Goal: Register for event/course

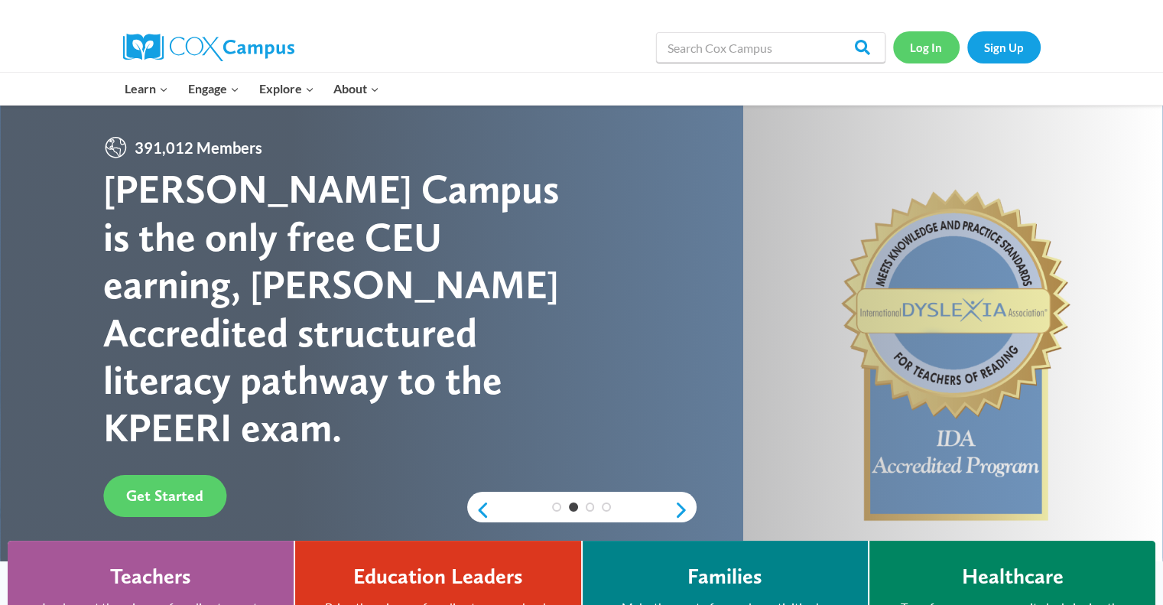
click at [921, 52] on link "Log In" at bounding box center [926, 46] width 67 height 31
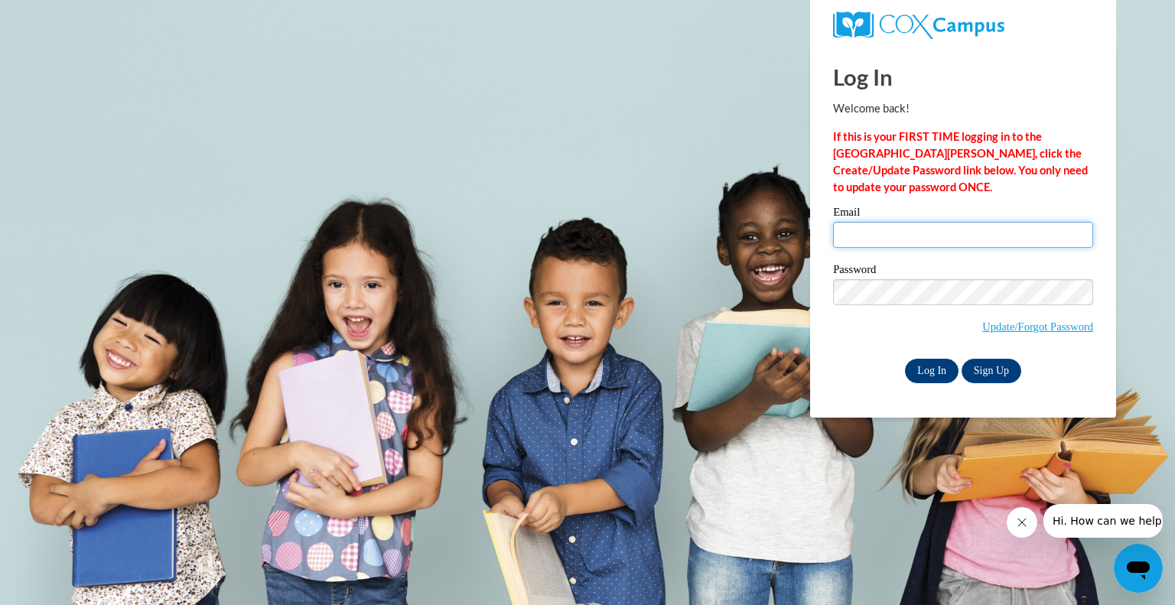
type input "[EMAIL_ADDRESS][DOMAIN_NAME]"
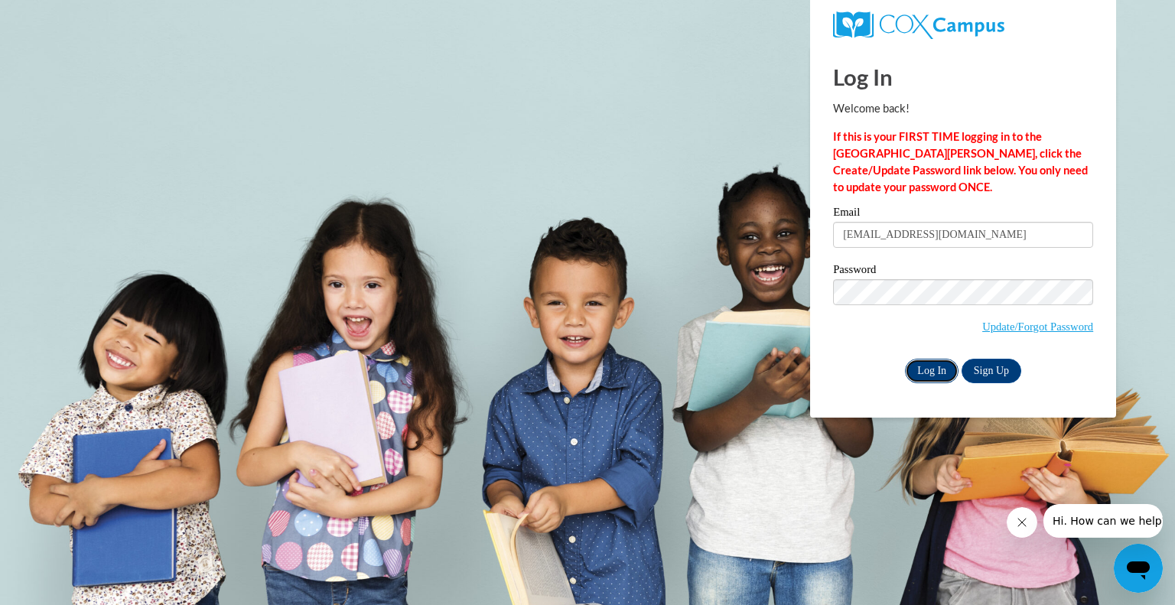
click at [927, 369] on input "Log In" at bounding box center [932, 371] width 54 height 24
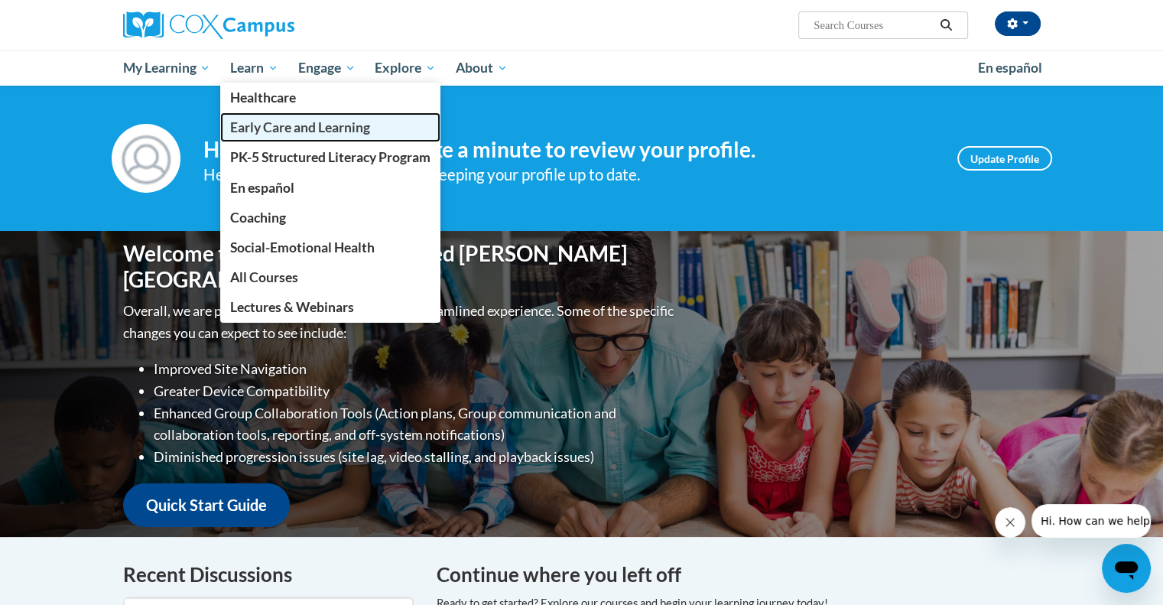
click at [268, 129] on span "Early Care and Learning" at bounding box center [300, 127] width 140 height 16
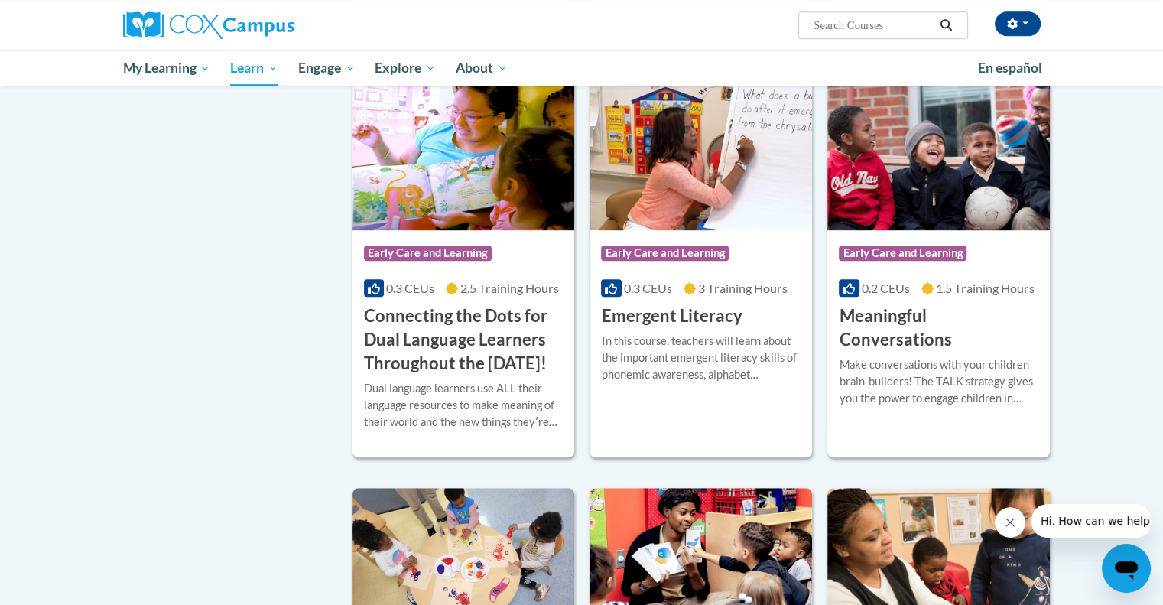
scroll to position [1089, 0]
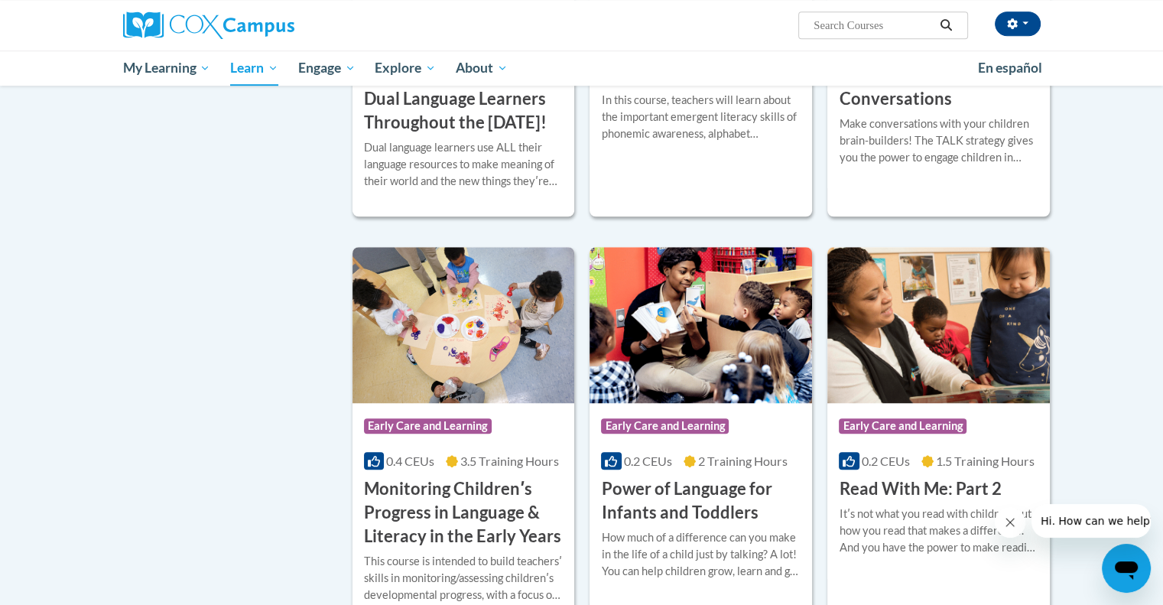
click at [1157, 330] on body "Janet Swihart (America/Chicago UTC-05:00) My Profile Inbox My Transcripts Log O…" at bounding box center [581, 382] width 1163 height 2943
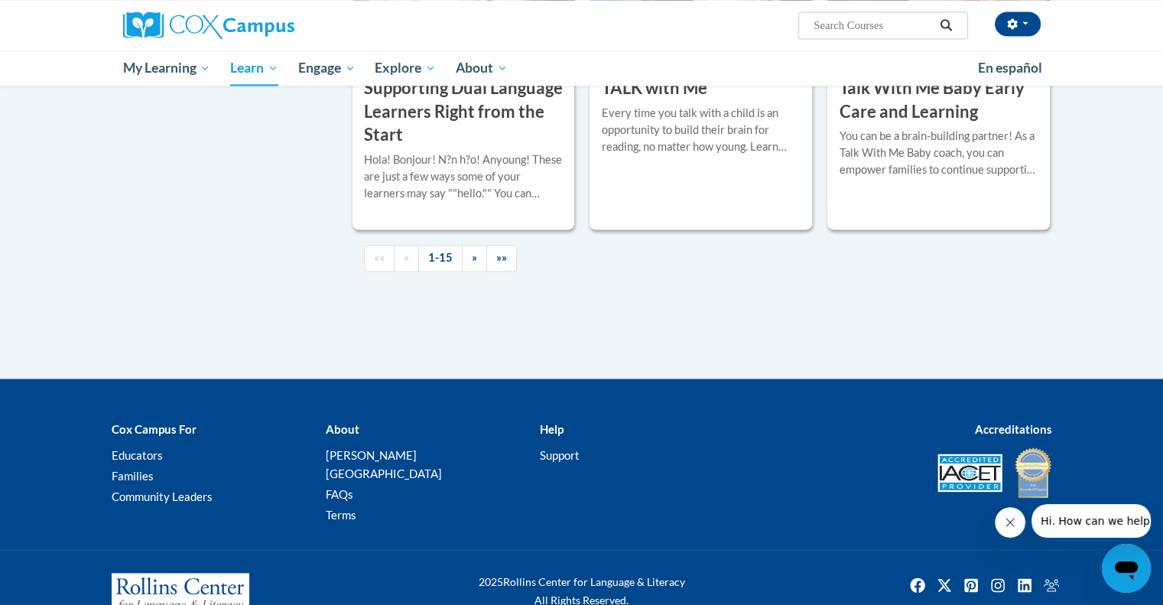
scroll to position [2300, 0]
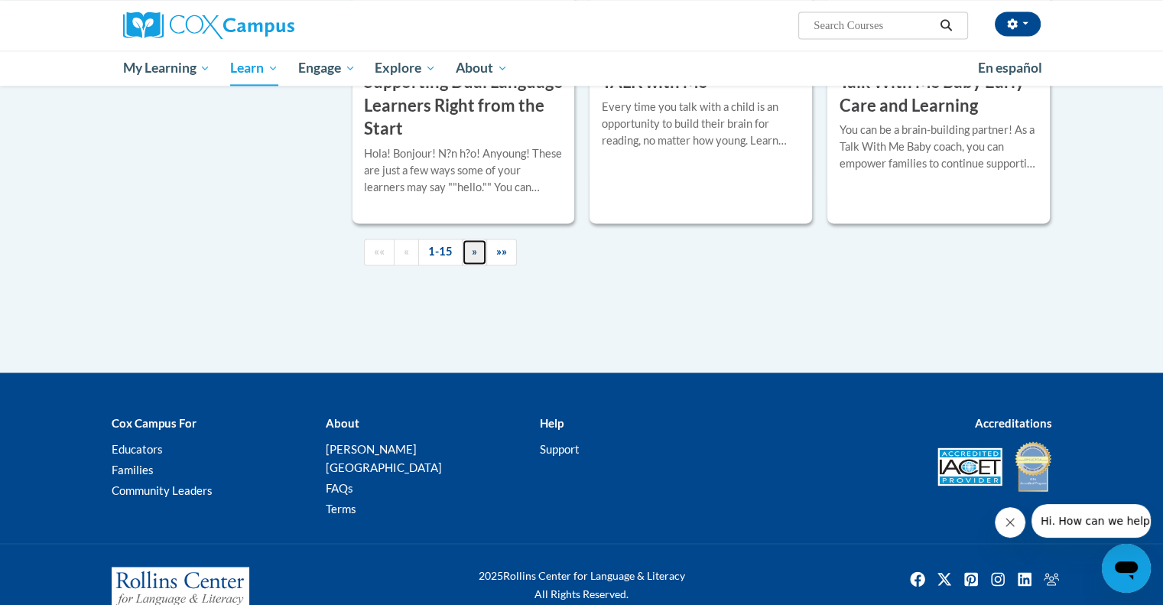
click at [477, 265] on link "»" at bounding box center [474, 252] width 25 height 27
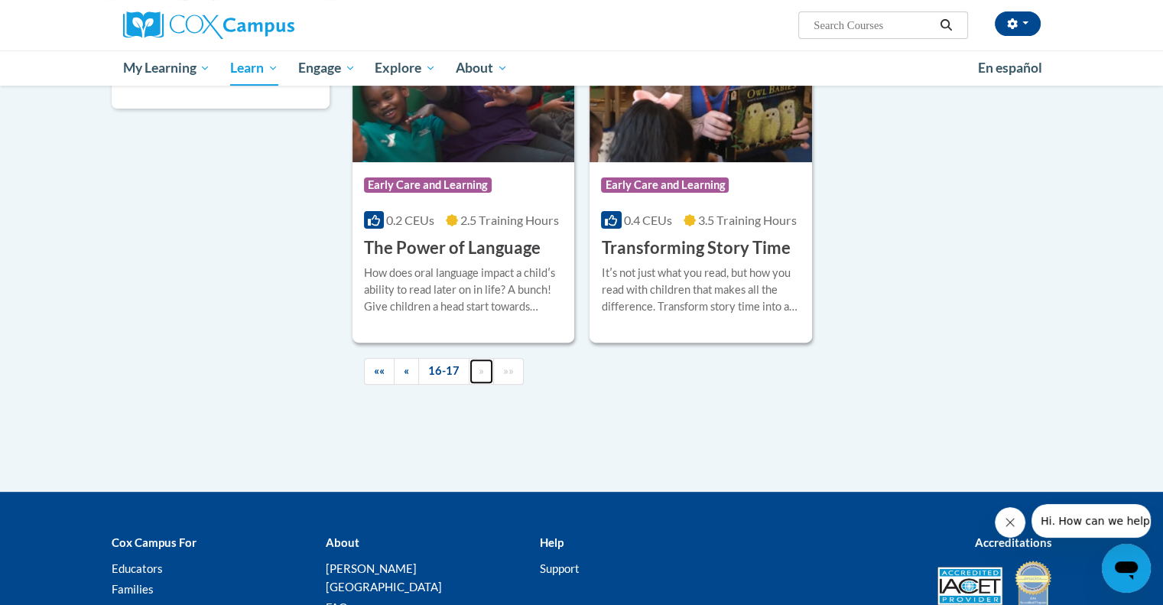
scroll to position [475, 0]
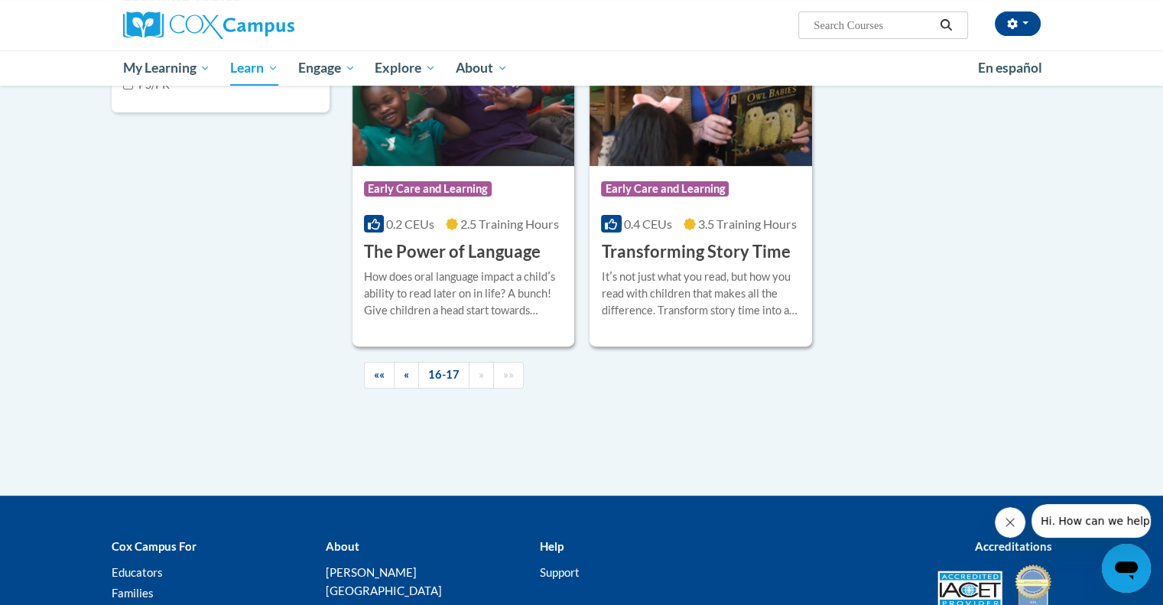
drag, startPoint x: 1142, startPoint y: 286, endPoint x: 804, endPoint y: 223, distance: 343.0
click at [804, 223] on body "Janet Swihart (America/Chicago UTC-05:00) My Profile Inbox My Transcripts Log O…" at bounding box center [581, 145] width 1163 height 1240
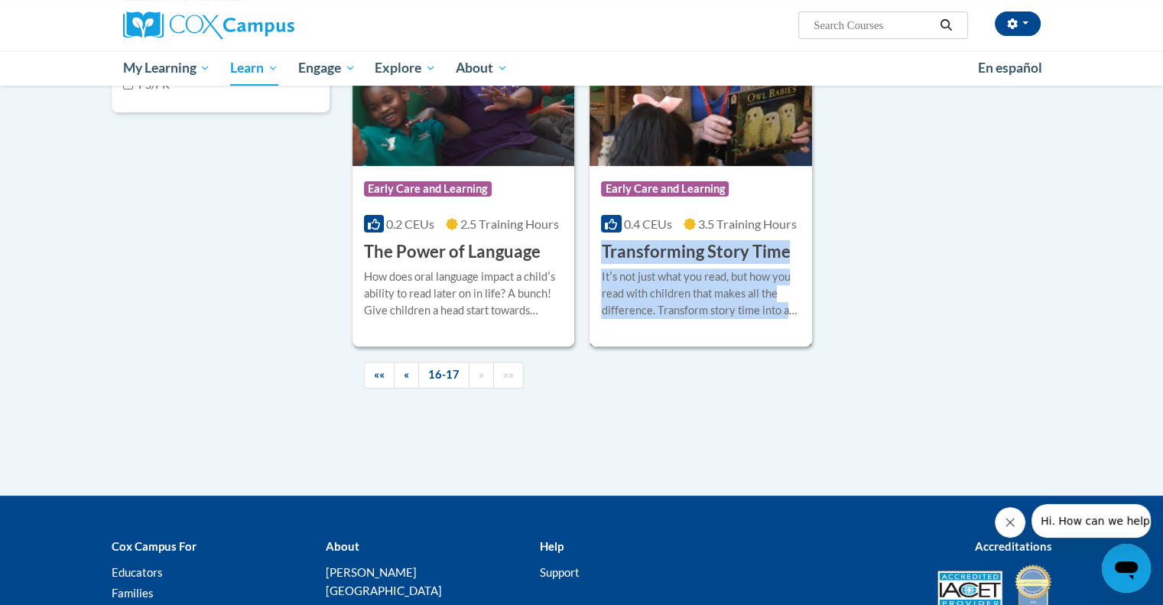
click at [688, 256] on h3 "Transforming Story Time" at bounding box center [695, 252] width 189 height 24
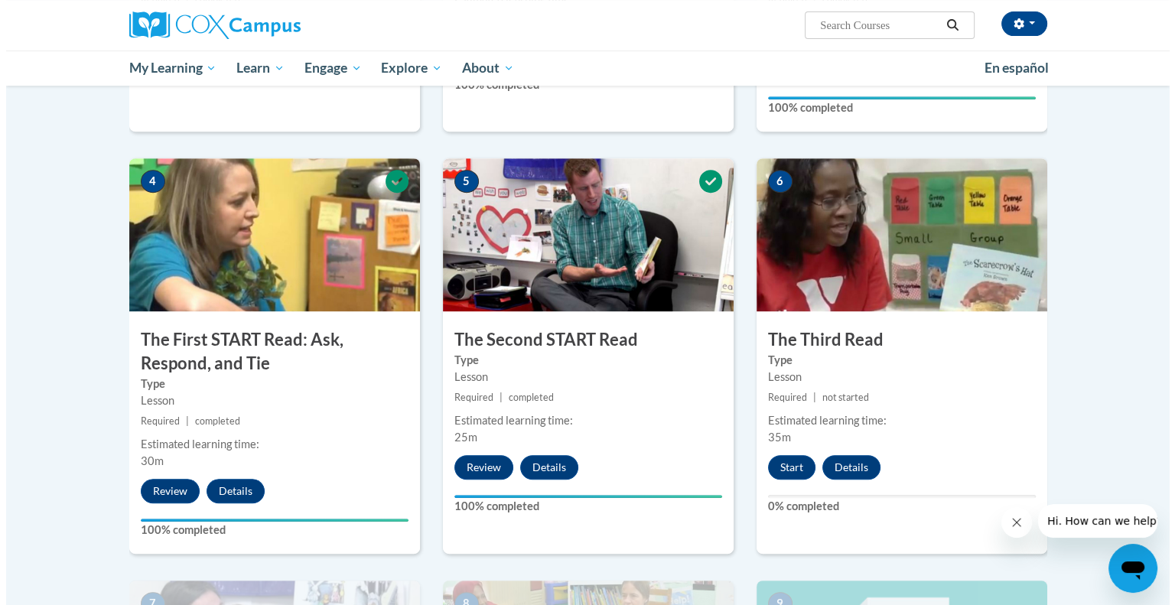
scroll to position [674, 0]
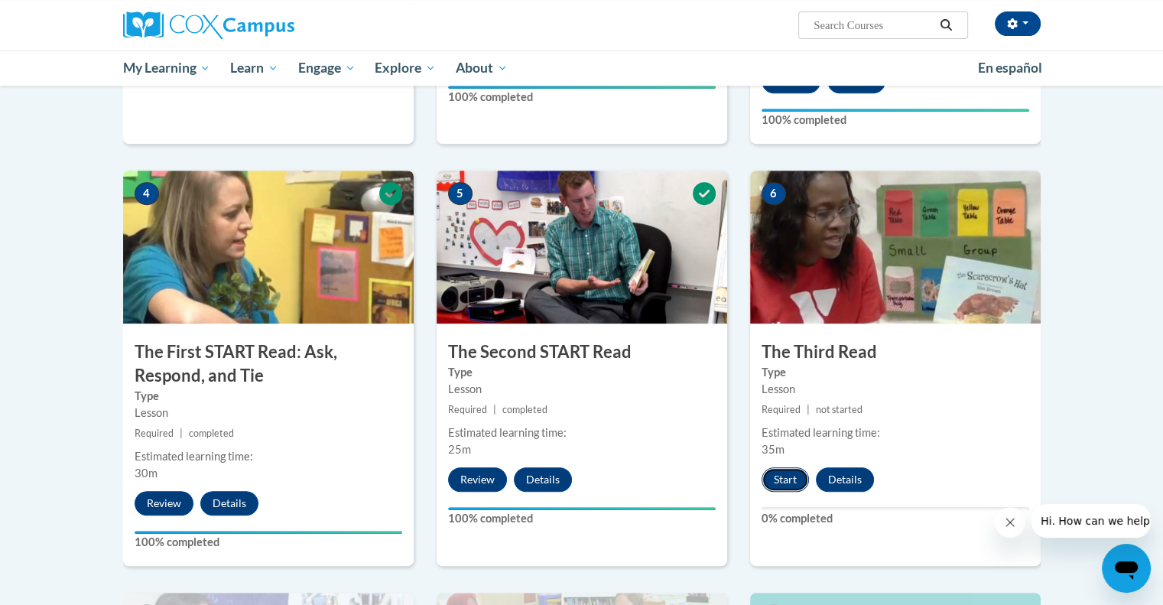
click at [778, 473] on button "Start" at bounding box center [785, 479] width 47 height 24
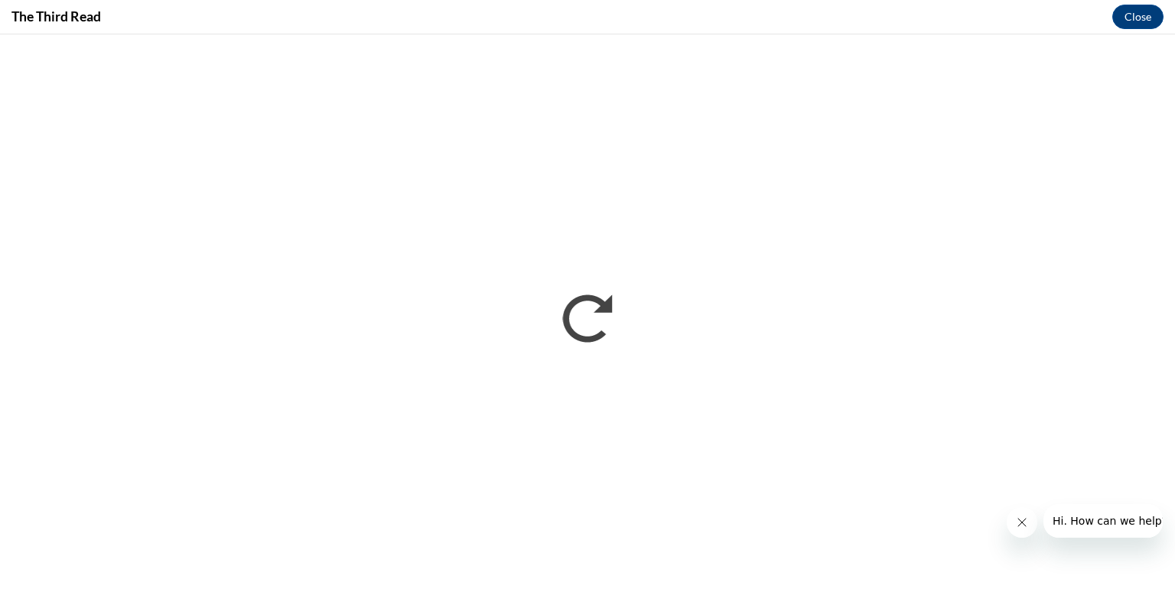
scroll to position [0, 0]
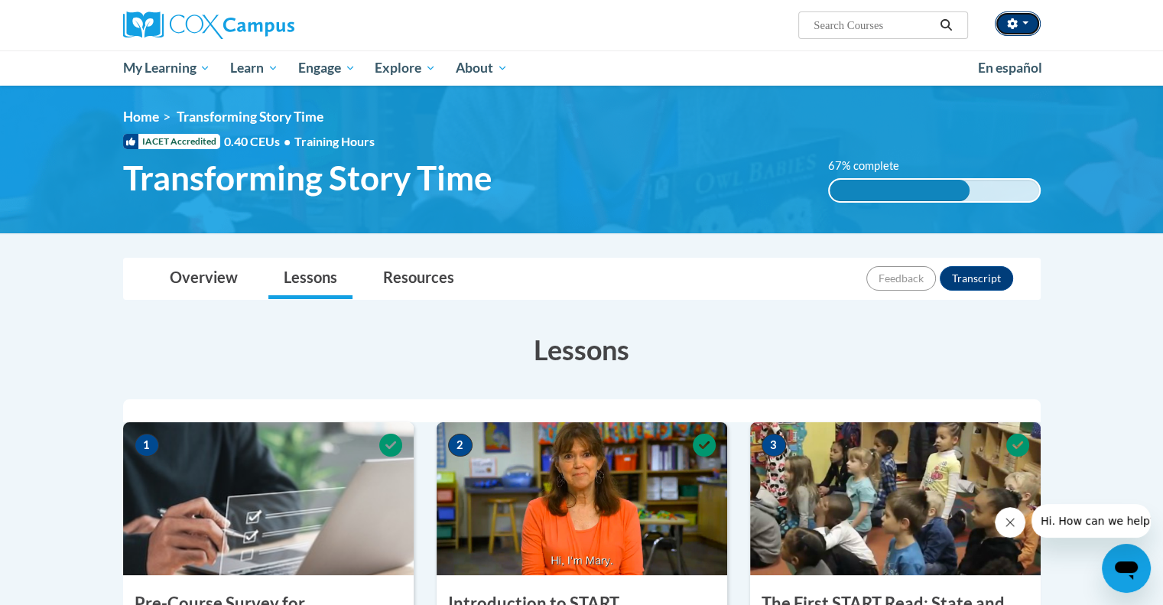
click at [1031, 20] on button "button" at bounding box center [1018, 23] width 46 height 24
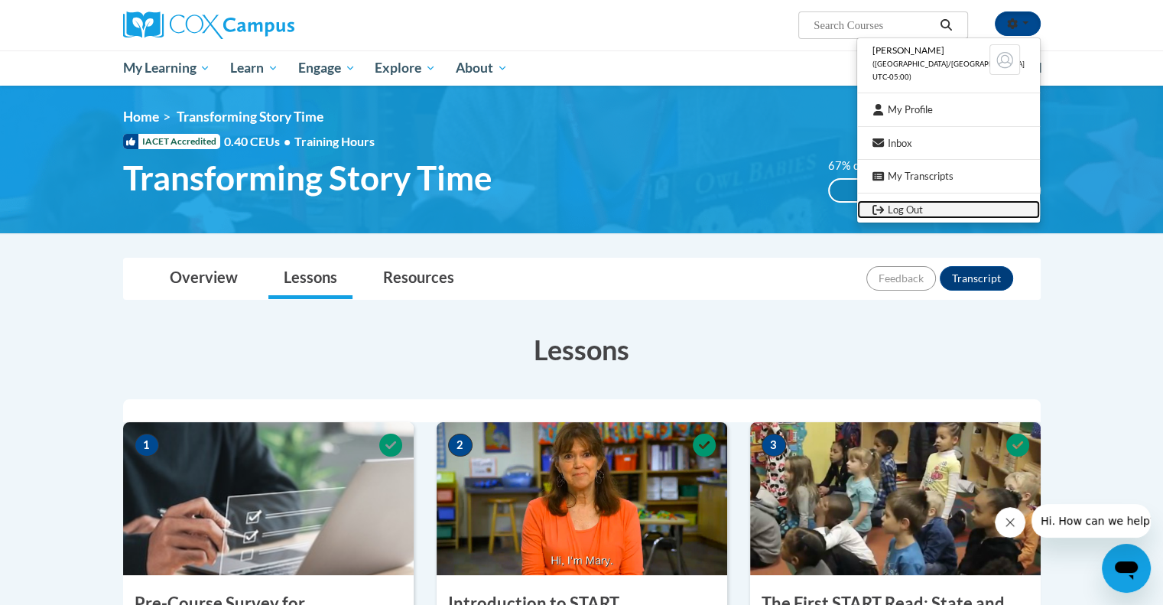
click at [938, 207] on link "Log Out" at bounding box center [948, 209] width 183 height 19
